Goal: Task Accomplishment & Management: Manage account settings

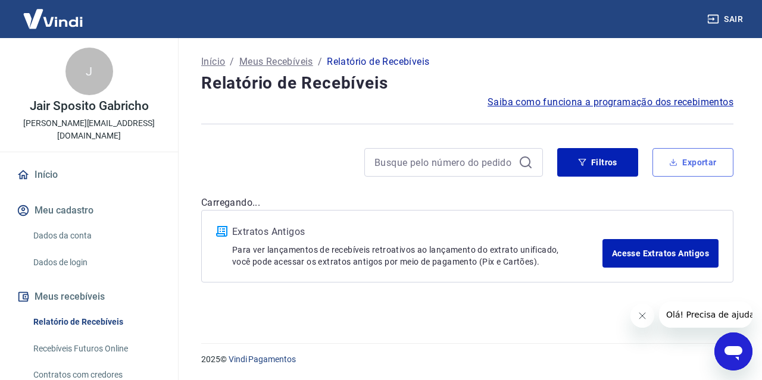
click at [698, 171] on button "Exportar" at bounding box center [692, 162] width 81 height 29
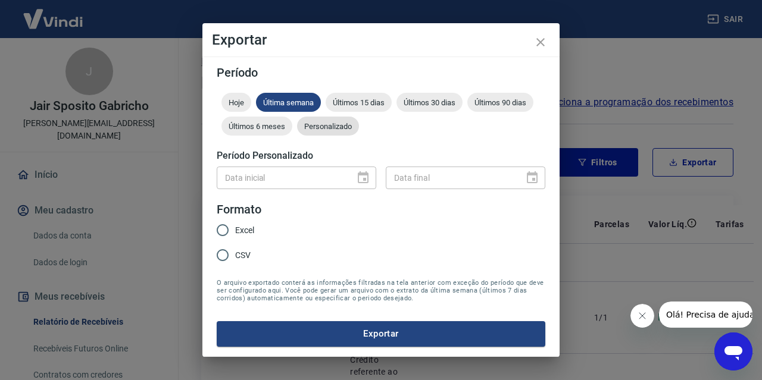
click at [316, 132] on div "Personalizado" at bounding box center [328, 126] width 62 height 19
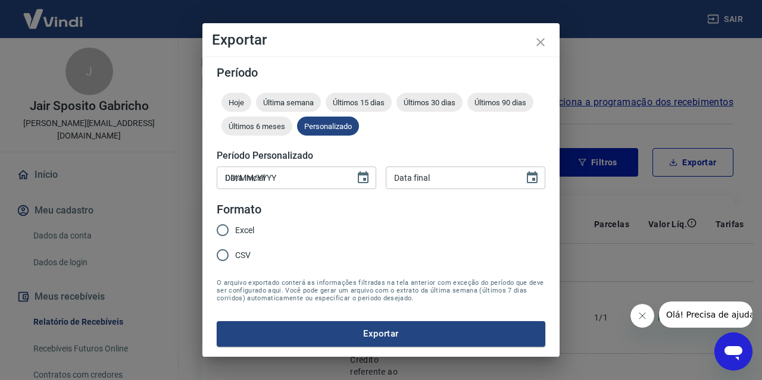
click at [275, 177] on input "DD/MM/YYYY" at bounding box center [282, 178] width 130 height 22
type input "[DATE]"
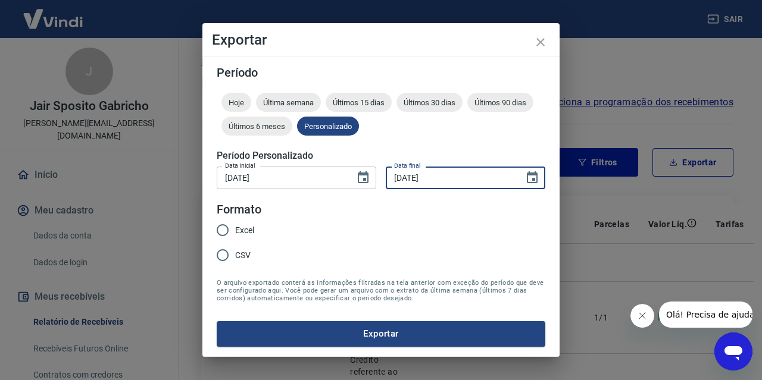
type input "[DATE]"
drag, startPoint x: 221, startPoint y: 228, endPoint x: 243, endPoint y: 242, distance: 26.4
click at [222, 229] on input "Excel" at bounding box center [222, 230] width 25 height 25
radio input "true"
click at [361, 328] on button "Exportar" at bounding box center [381, 333] width 329 height 25
